Goal: Task Accomplishment & Management: Complete application form

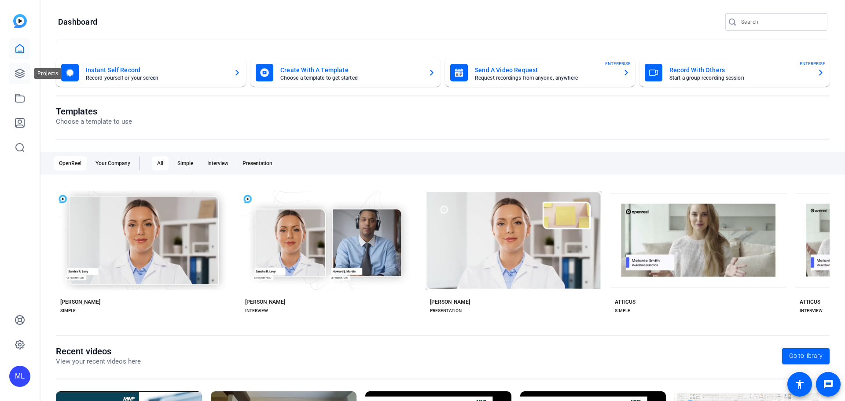
click at [20, 77] on icon at bounding box center [19, 73] width 9 height 9
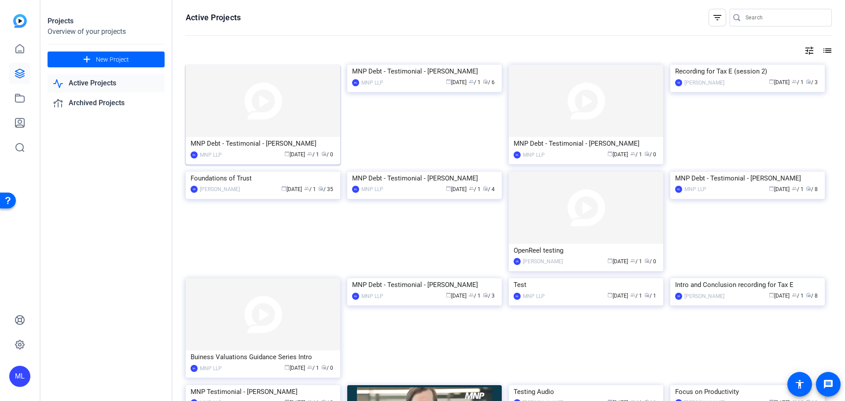
click at [300, 143] on div "MNP Debt - Testimonial - [PERSON_NAME]" at bounding box center [263, 143] width 145 height 13
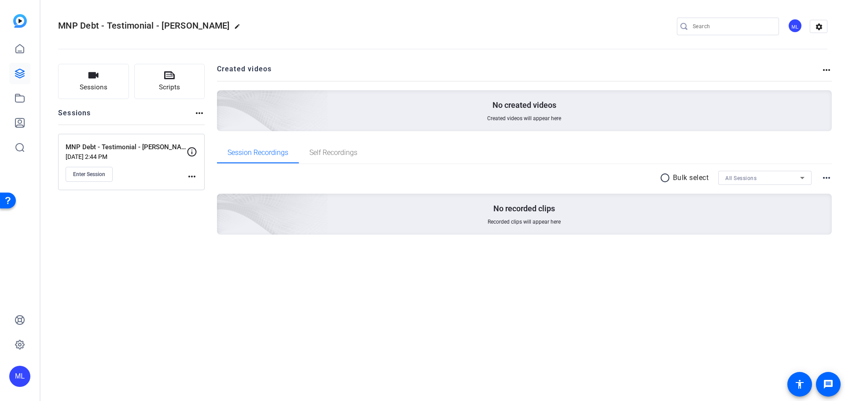
click at [192, 177] on mat-icon "more_horiz" at bounding box center [192, 176] width 11 height 11
click at [213, 188] on span "Edit Session" at bounding box center [214, 189] width 40 height 11
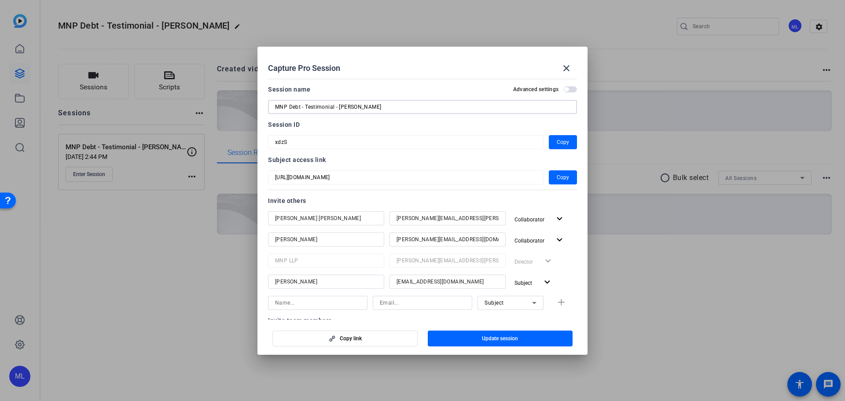
drag, startPoint x: 333, startPoint y: 107, endPoint x: 340, endPoint y: 107, distance: 6.7
click at [248, 110] on div "Capture Pro Session close Session name Advanced settings MNP Debt - Testimonial…" at bounding box center [422, 200] width 845 height 401
click at [334, 107] on input "MNP Debt - Testimonial - [PERSON_NAME]" at bounding box center [422, 107] width 295 height 11
drag, startPoint x: 335, startPoint y: 107, endPoint x: 270, endPoint y: 106, distance: 65.2
click at [270, 106] on div "MNP Debt - Testimonial - [PERSON_NAME]" at bounding box center [422, 107] width 309 height 14
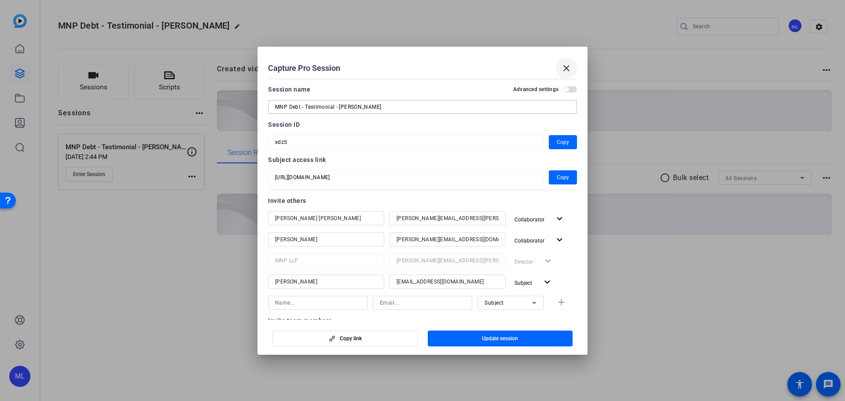
click at [570, 71] on mat-icon "close" at bounding box center [566, 68] width 11 height 11
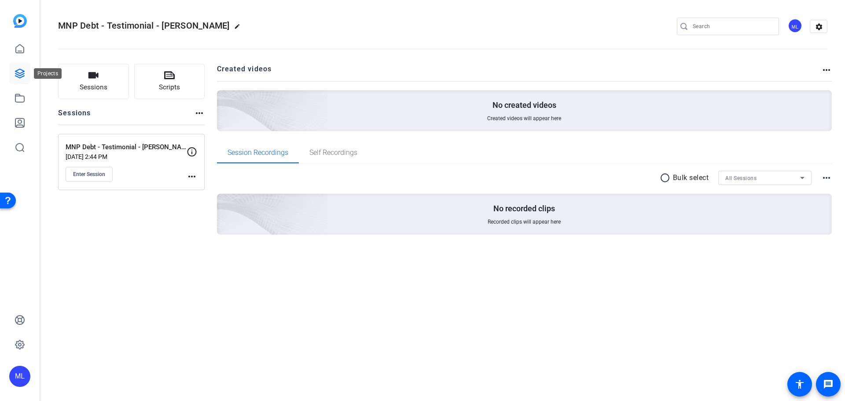
click at [20, 73] on icon at bounding box center [19, 73] width 9 height 9
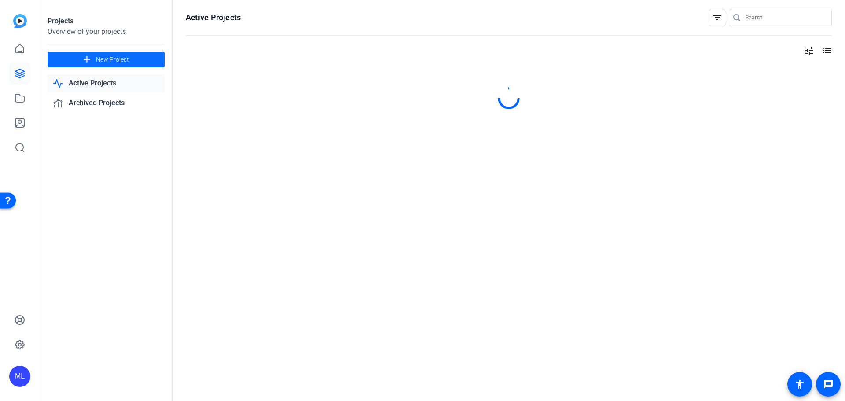
click at [107, 64] on span at bounding box center [106, 59] width 117 height 21
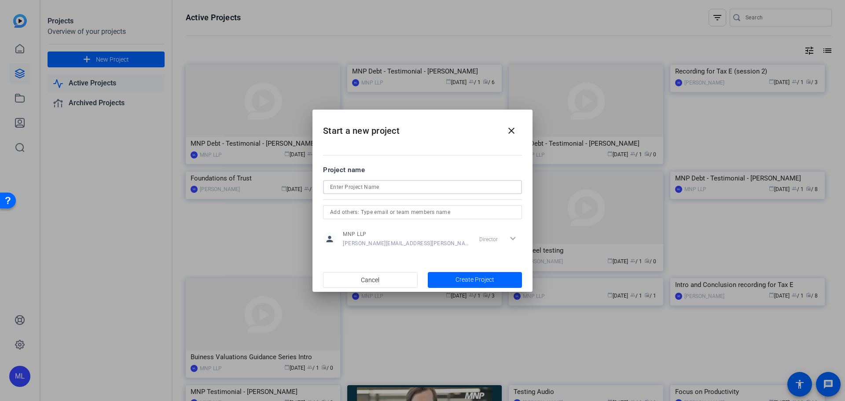
click at [408, 191] on input at bounding box center [422, 187] width 185 height 11
paste input "MNP Debt - Testimonial"
type input "MNP Debt - Testimonial - [PERSON_NAME]"
click at [470, 280] on span "Create Project" at bounding box center [475, 279] width 39 height 9
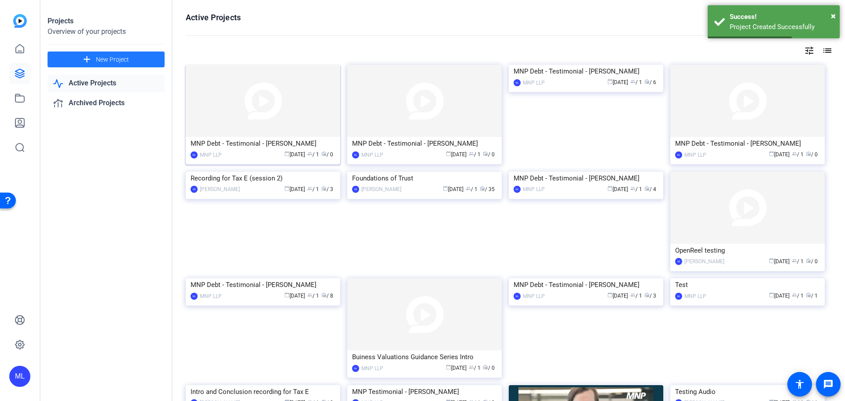
click at [263, 107] on img at bounding box center [263, 101] width 155 height 72
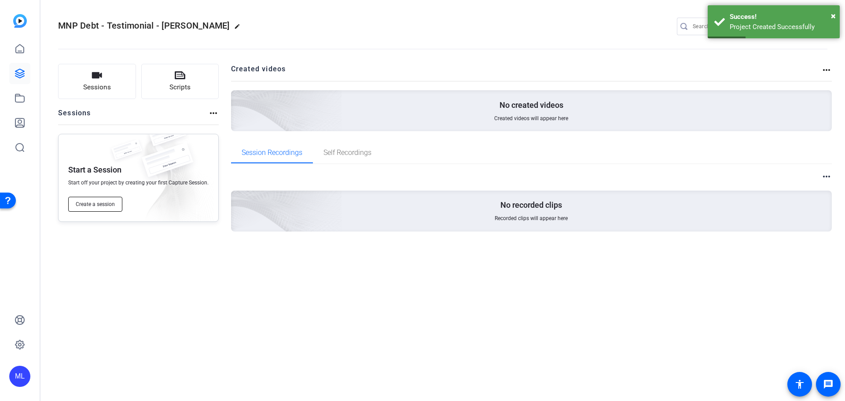
click at [98, 203] on span "Create a session" at bounding box center [95, 204] width 39 height 7
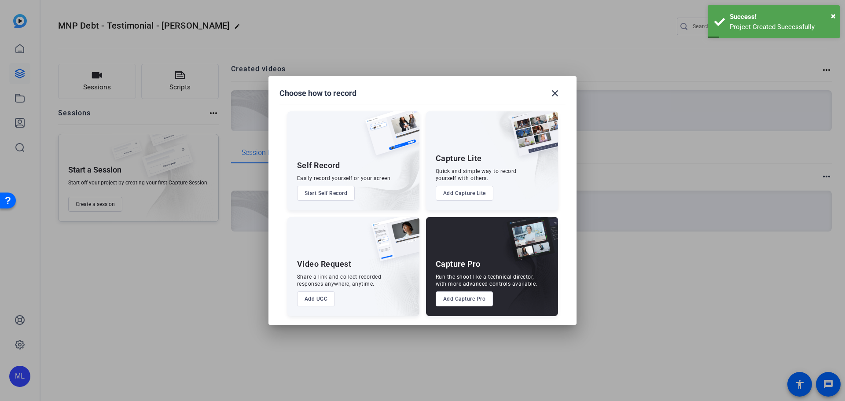
click at [467, 299] on button "Add Capture Pro" at bounding box center [465, 298] width 58 height 15
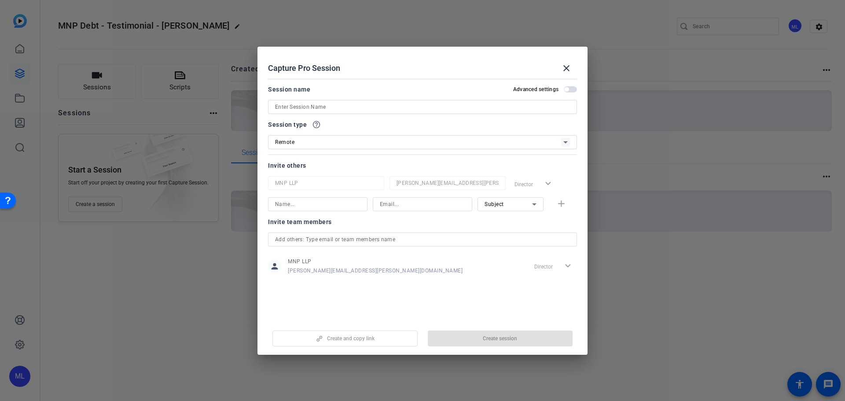
click at [359, 144] on div "Remote" at bounding box center [418, 141] width 286 height 11
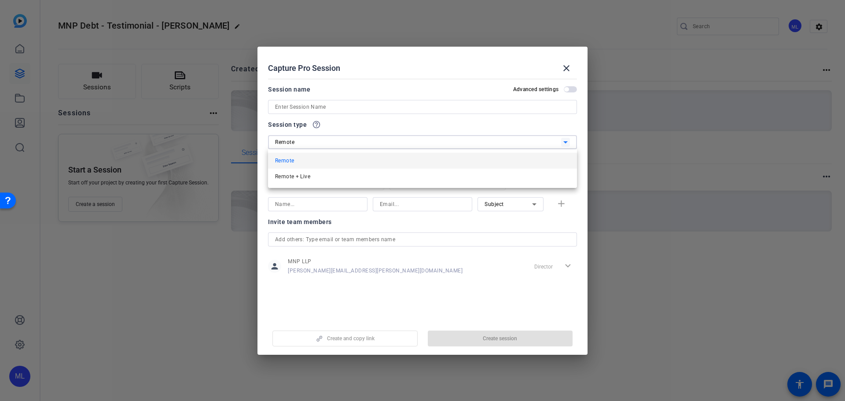
click at [362, 116] on div at bounding box center [422, 200] width 845 height 401
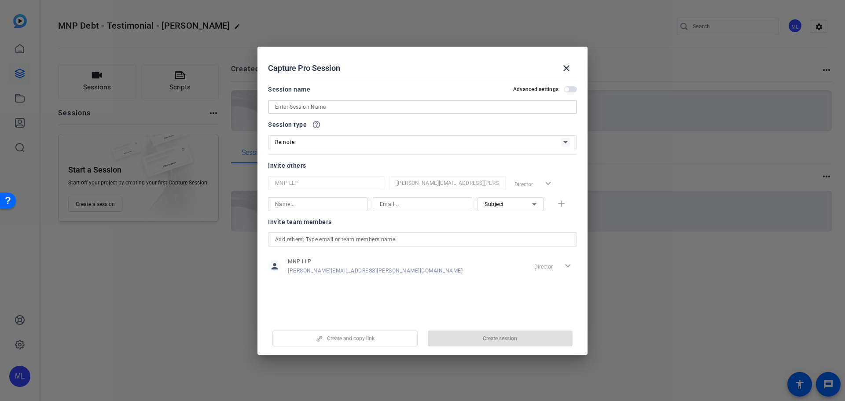
click at [368, 107] on input at bounding box center [422, 107] width 295 height 11
paste input "MNP Debt - Testimonial"
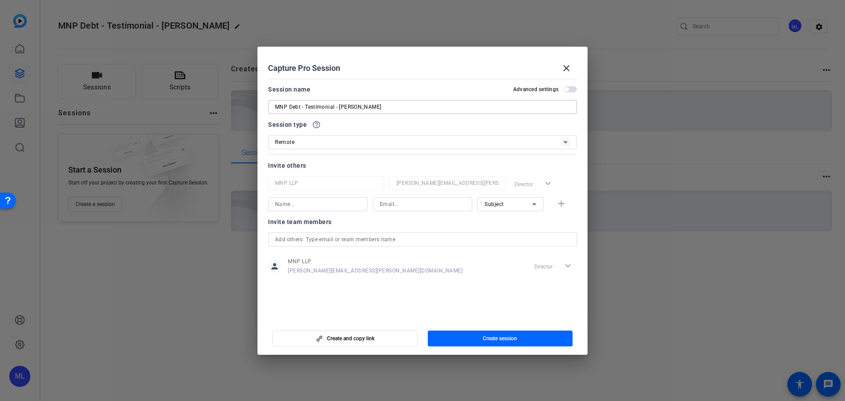
type input "MNP Debt - Testimonial - [PERSON_NAME]"
click at [311, 202] on input at bounding box center [317, 204] width 85 height 11
type input "[PERSON_NAME]"
click at [405, 205] on input at bounding box center [422, 204] width 85 height 11
paste input "[EMAIL_ADDRESS][DOMAIN_NAME]"
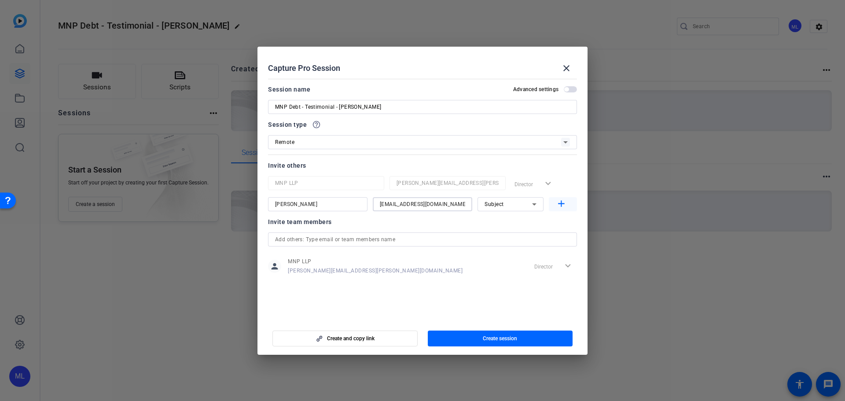
type input "[EMAIL_ADDRESS][DOMAIN_NAME]"
click at [557, 203] on mat-icon "add" at bounding box center [561, 204] width 11 height 11
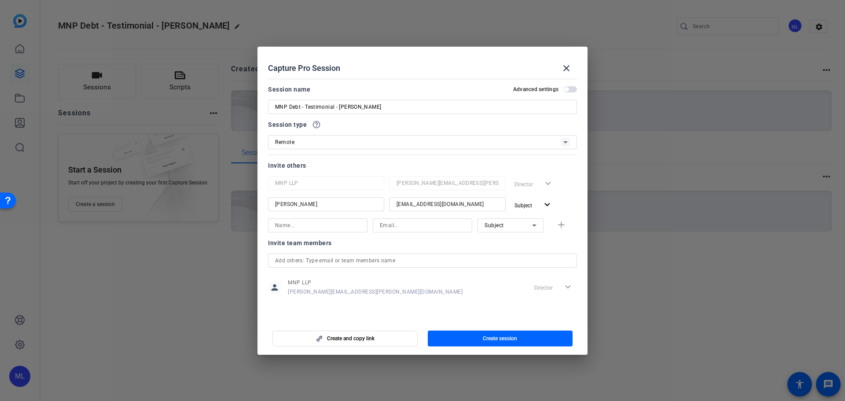
click at [303, 227] on input at bounding box center [317, 225] width 85 height 11
click at [387, 225] on input at bounding box center [422, 225] width 85 height 11
paste input "[PERSON_NAME][EMAIL_ADDRESS][DOMAIN_NAME]"
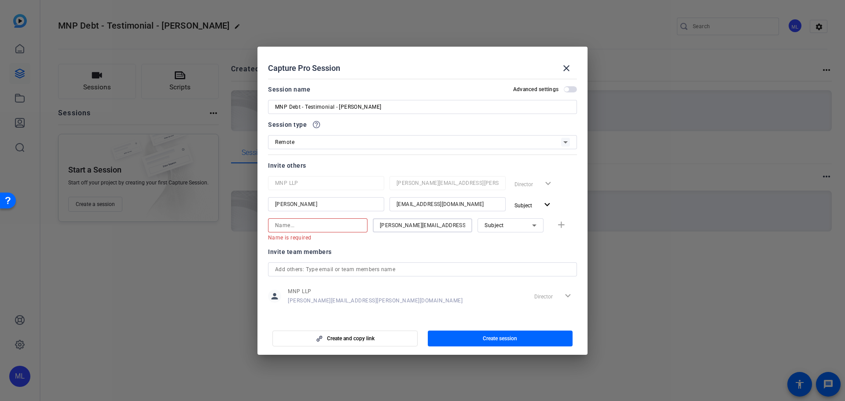
drag, startPoint x: 416, startPoint y: 226, endPoint x: 340, endPoint y: 225, distance: 76.2
click at [340, 225] on div "Name is required [PERSON_NAME][EMAIL_ADDRESS][DOMAIN_NAME] Subject add" at bounding box center [422, 229] width 309 height 23
drag, startPoint x: 417, startPoint y: 225, endPoint x: 363, endPoint y: 224, distance: 53.3
click at [363, 224] on div "Name is required [PERSON_NAME][EMAIL_ADDRESS][DOMAIN_NAME] Subject add" at bounding box center [422, 229] width 309 height 23
type input "[PERSON_NAME][EMAIL_ADDRESS][DOMAIN_NAME]"
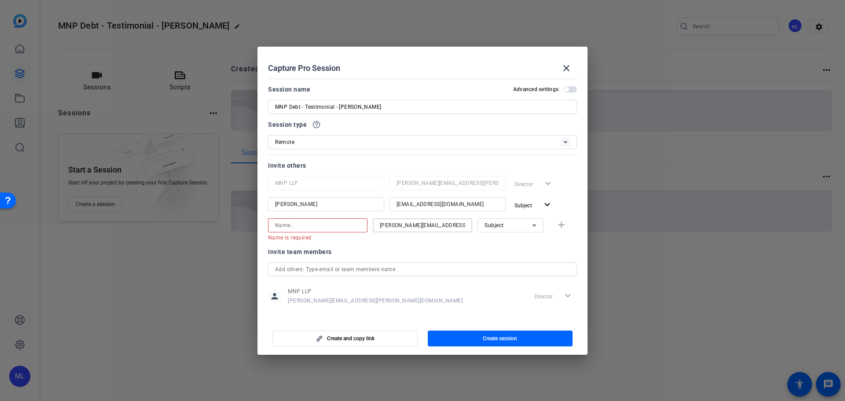
click at [321, 228] on input at bounding box center [317, 225] width 85 height 11
paste input "[PERSON_NAME].LaNoire"
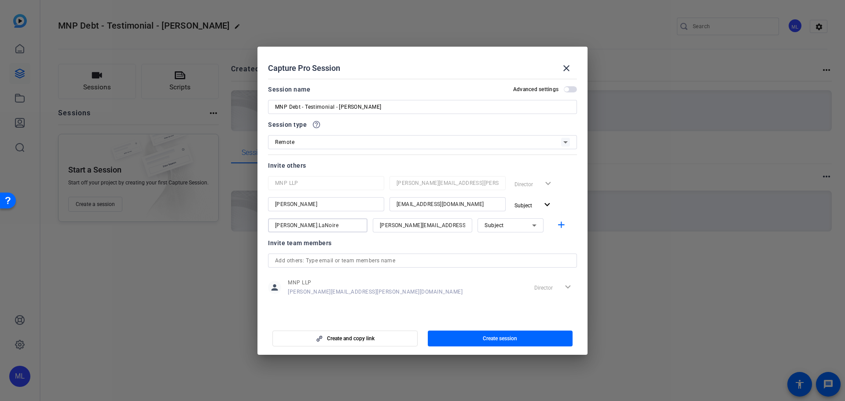
click at [295, 227] on input "[PERSON_NAME].LaNoire" at bounding box center [317, 225] width 85 height 11
type input "[PERSON_NAME]"
click at [499, 227] on span "Subject" at bounding box center [494, 225] width 19 height 6
click at [499, 243] on span "Collaborator" at bounding box center [501, 243] width 32 height 11
click at [562, 226] on mat-icon "add" at bounding box center [561, 225] width 11 height 11
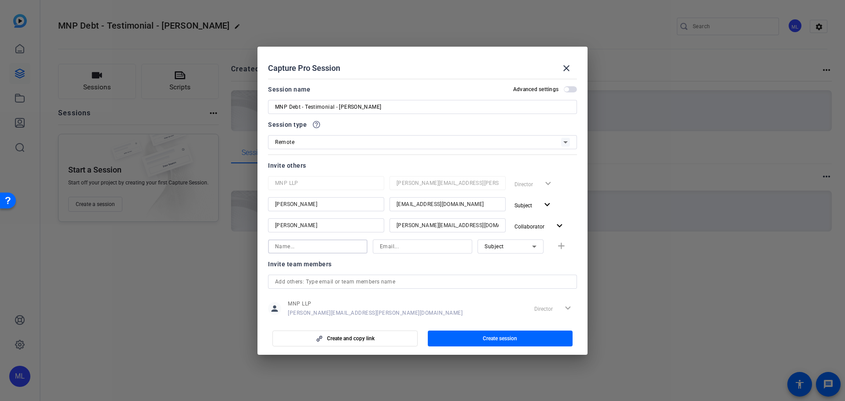
click at [318, 243] on input at bounding box center [317, 246] width 85 height 11
click at [377, 244] on div at bounding box center [423, 247] width 100 height 14
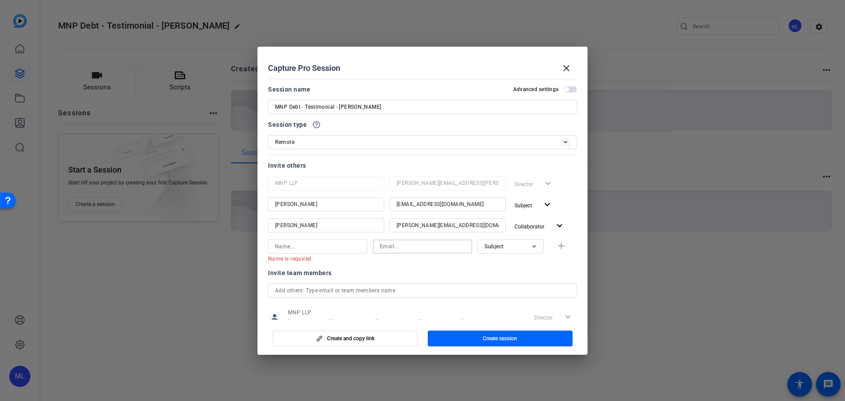
click at [389, 246] on input at bounding box center [422, 246] width 85 height 11
paste input "[PERSON_NAME][EMAIL_ADDRESS][PERSON_NAME][DOMAIN_NAME]"
drag, startPoint x: 419, startPoint y: 246, endPoint x: 335, endPoint y: 241, distance: 83.8
click at [335, 241] on div "Name is required [PERSON_NAME][EMAIL_ADDRESS][PERSON_NAME][DOMAIN_NAME] Subject…" at bounding box center [422, 251] width 309 height 23
drag, startPoint x: 419, startPoint y: 247, endPoint x: 370, endPoint y: 242, distance: 49.1
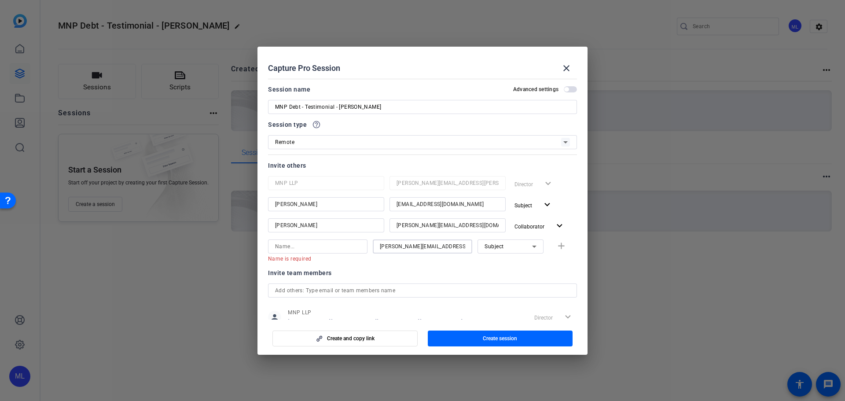
click at [370, 242] on div "Name is required [PERSON_NAME][EMAIL_ADDRESS][PERSON_NAME][DOMAIN_NAME] Subject…" at bounding box center [422, 251] width 309 height 23
type input "[PERSON_NAME][EMAIL_ADDRESS][PERSON_NAME][DOMAIN_NAME]"
click at [310, 248] on input at bounding box center [317, 246] width 85 height 11
paste input "[PERSON_NAME].[PERSON_NAME]"
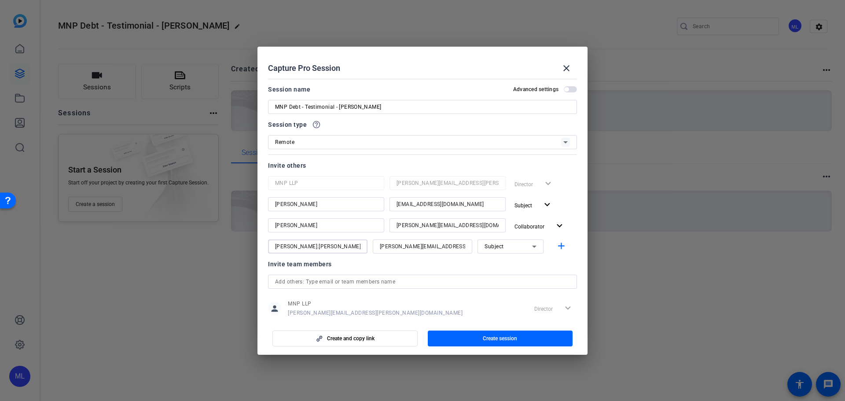
click at [296, 247] on input "[PERSON_NAME].[PERSON_NAME]" at bounding box center [317, 246] width 85 height 11
type input "[PERSON_NAME] [PERSON_NAME]"
click at [501, 247] on div "Subject" at bounding box center [509, 246] width 48 height 11
click at [501, 263] on span "Collaborator" at bounding box center [496, 264] width 32 height 11
click at [556, 247] on mat-icon "add" at bounding box center [561, 246] width 11 height 11
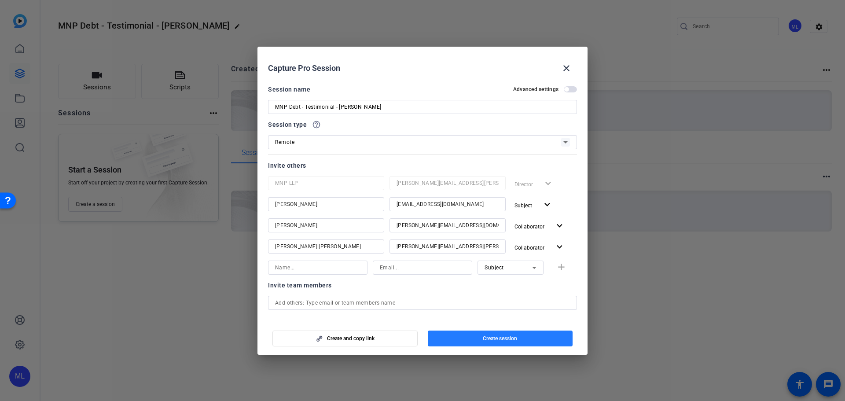
click at [502, 337] on span "Create session" at bounding box center [500, 338] width 34 height 7
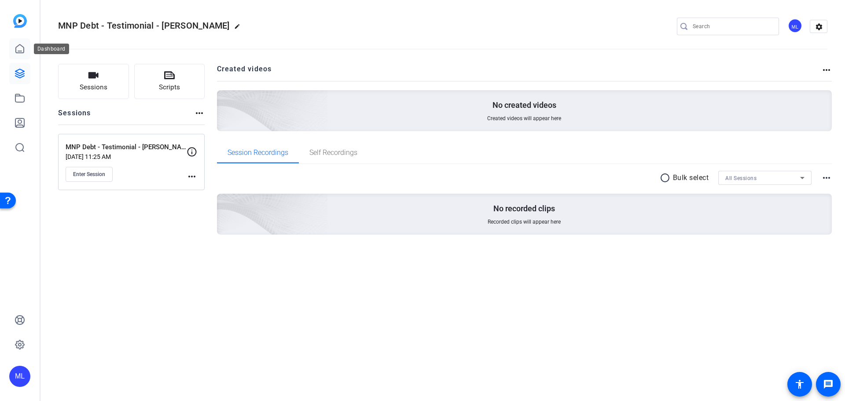
click at [22, 48] on icon at bounding box center [20, 49] width 11 height 11
